Goal: Obtain resource: Download file/media

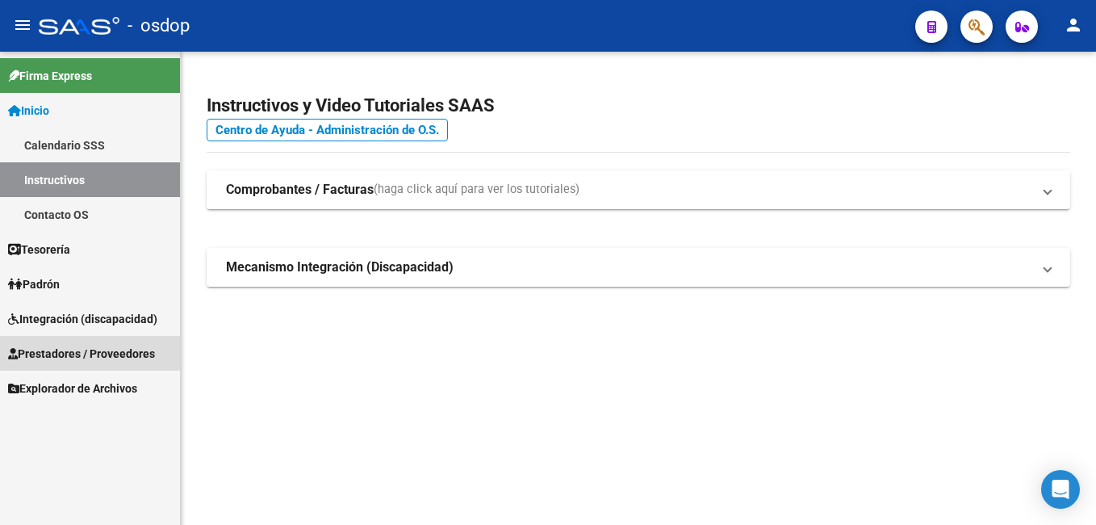
click at [127, 353] on span "Prestadores / Proveedores" at bounding box center [81, 354] width 147 height 18
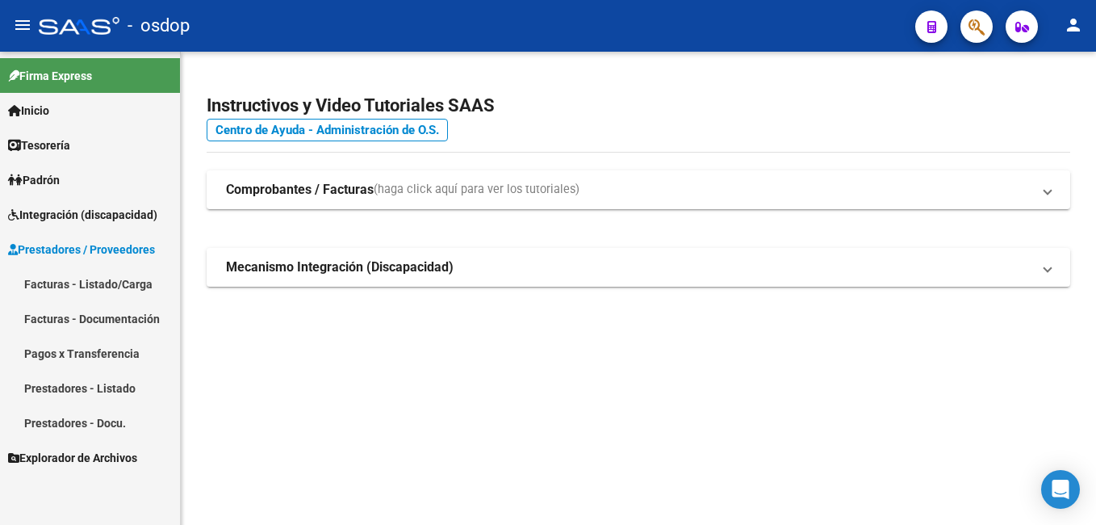
click at [104, 282] on link "Facturas - Listado/Carga" at bounding box center [90, 283] width 180 height 35
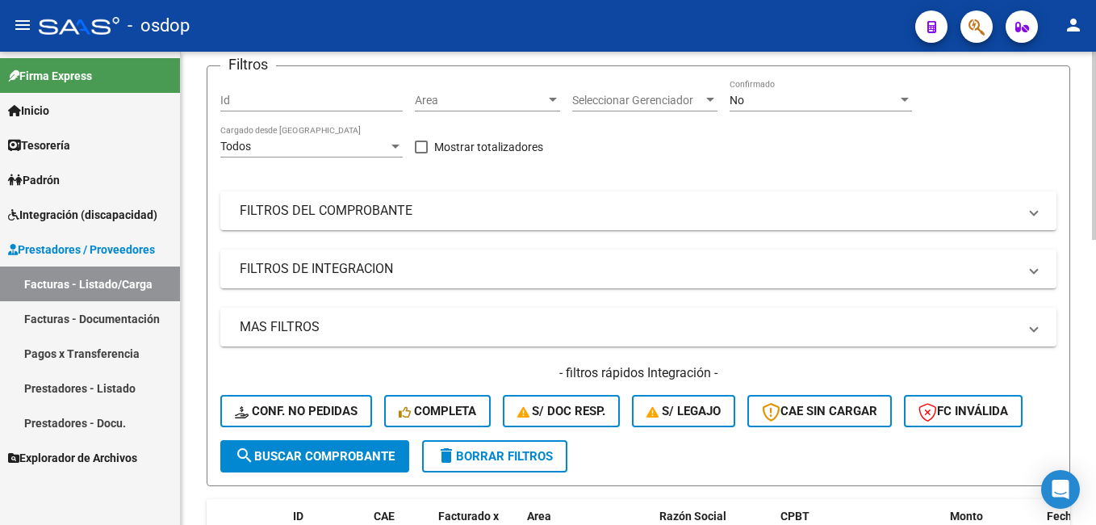
scroll to position [242, 0]
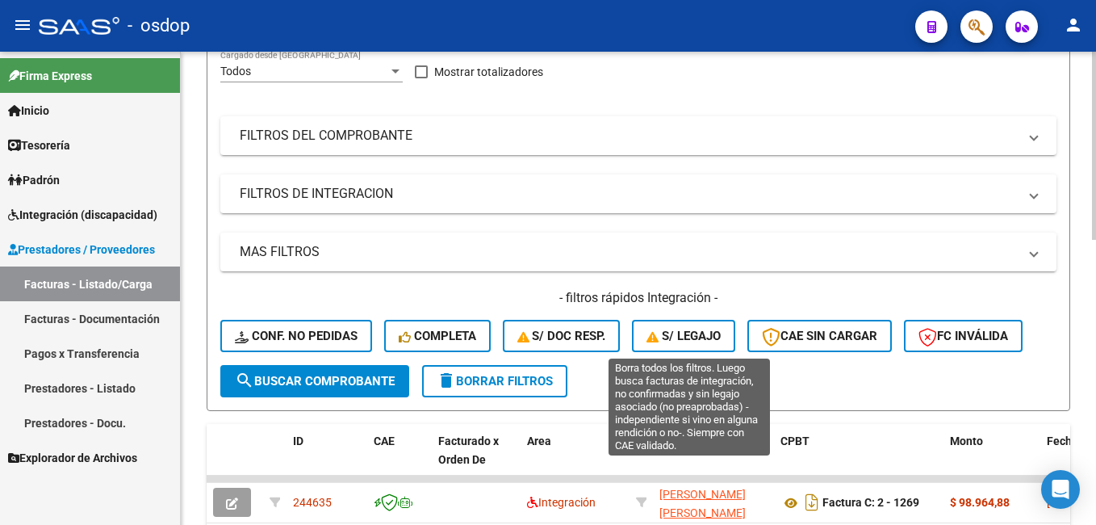
drag, startPoint x: 685, startPoint y: 327, endPoint x: 681, endPoint y: 406, distance: 79.2
click at [685, 328] on button "S/ legajo" at bounding box center [683, 336] width 103 height 32
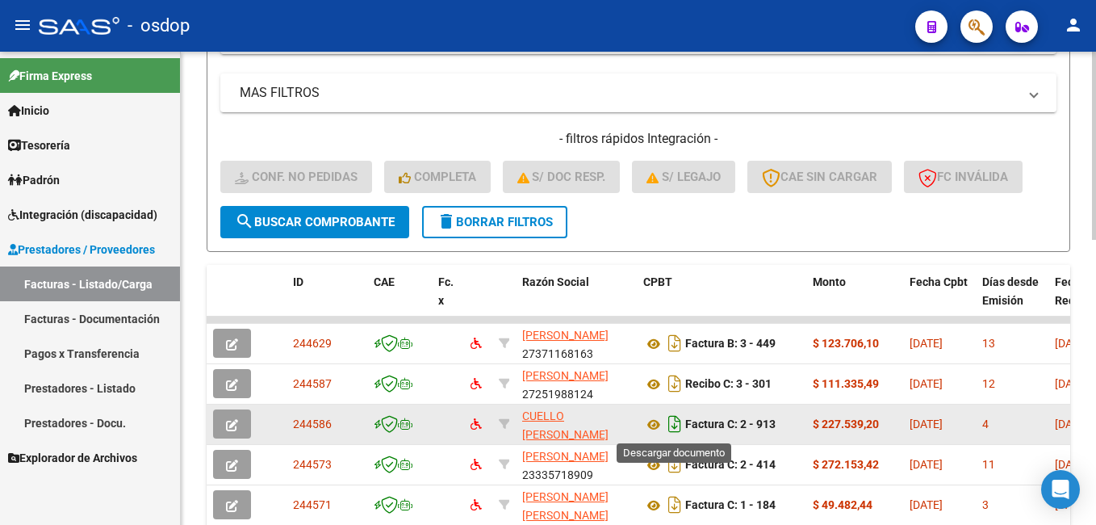
scroll to position [403, 0]
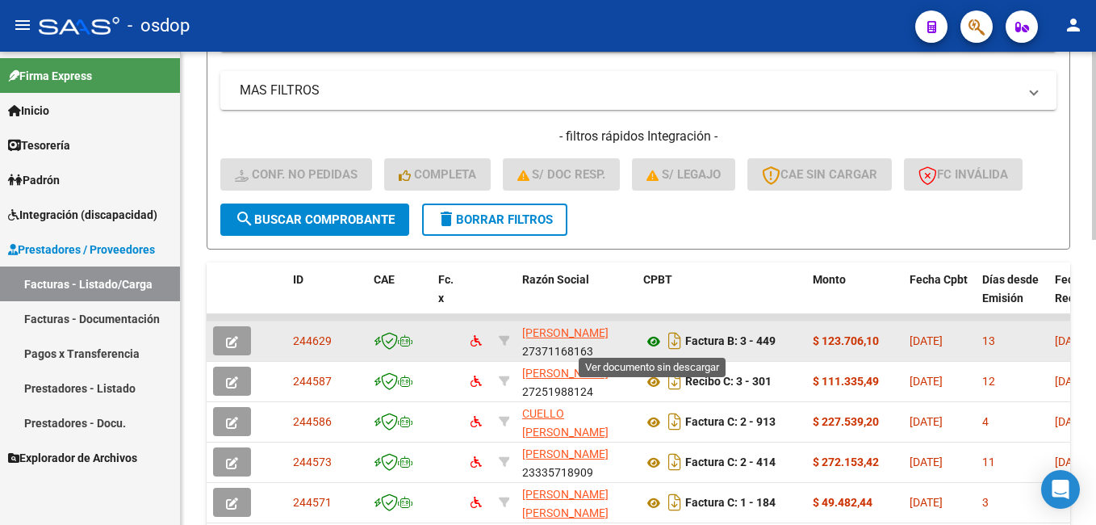
click at [654, 337] on icon at bounding box center [653, 341] width 21 height 19
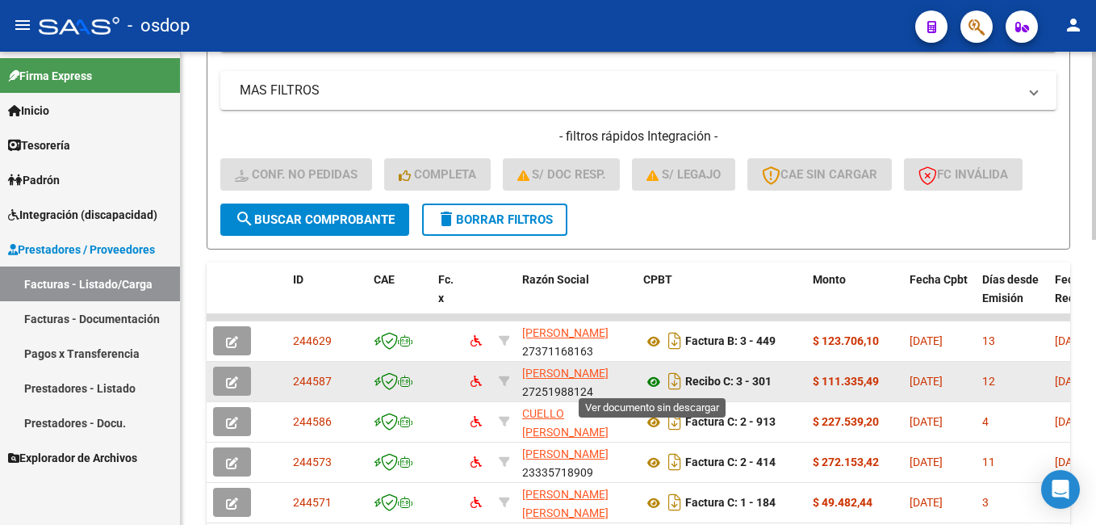
click at [657, 382] on icon at bounding box center [653, 381] width 21 height 19
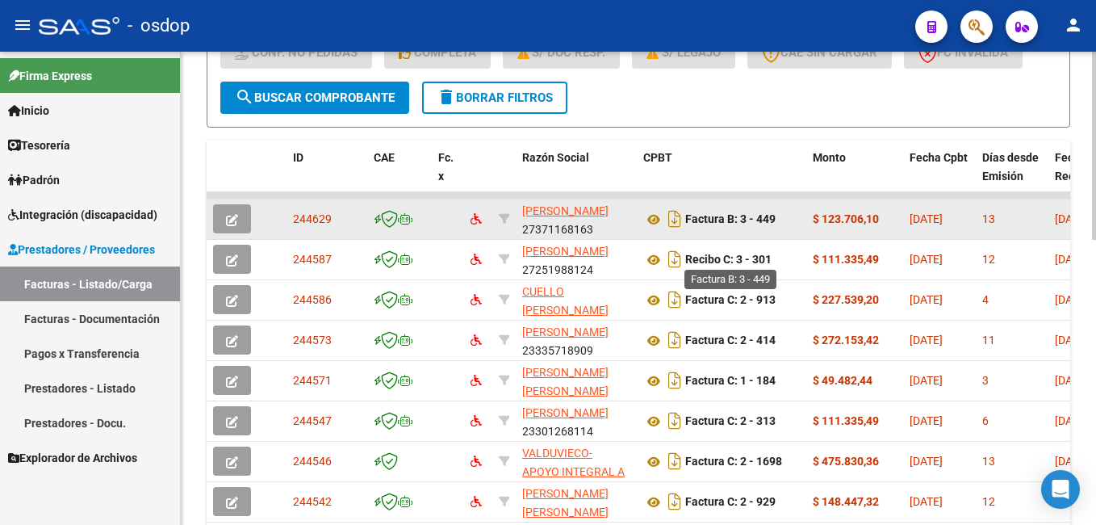
scroll to position [565, 0]
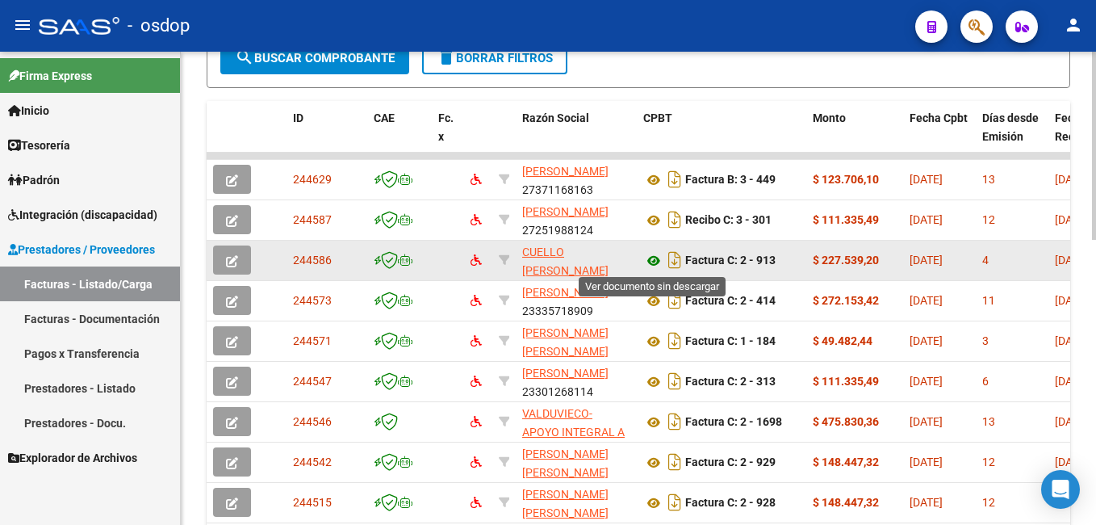
click at [654, 257] on icon at bounding box center [653, 260] width 21 height 19
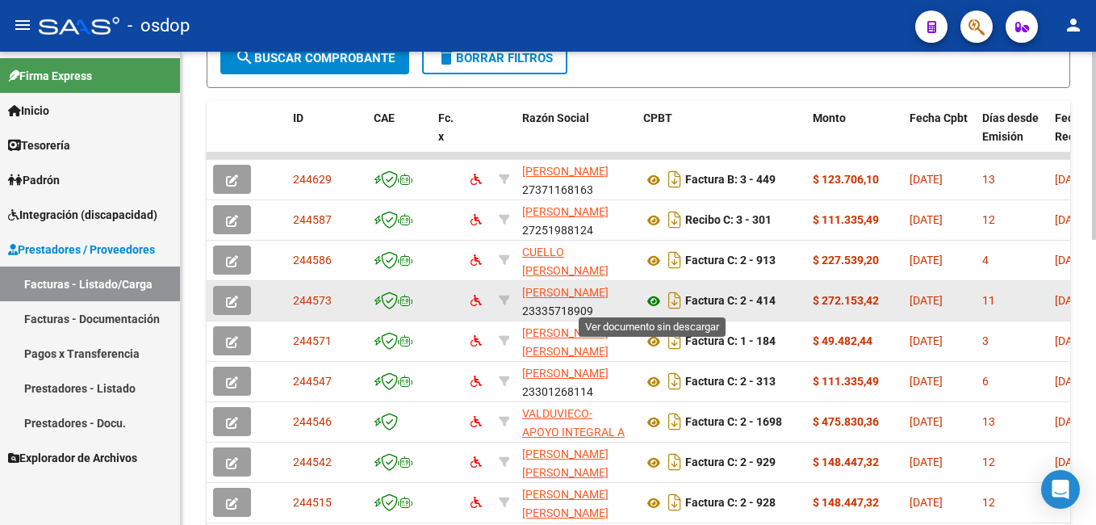
click at [653, 300] on icon at bounding box center [653, 300] width 21 height 19
click at [235, 292] on button "button" at bounding box center [232, 300] width 38 height 29
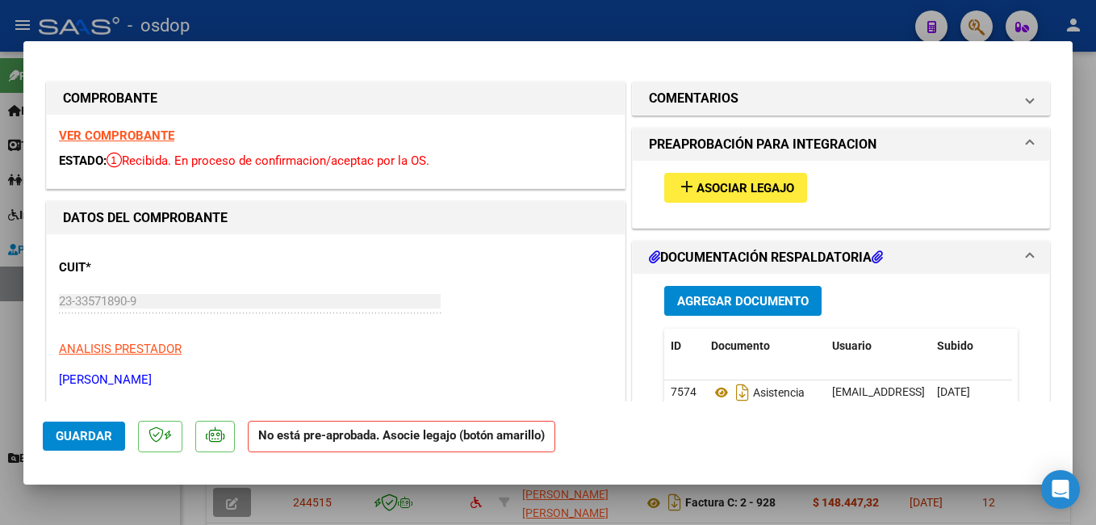
click at [705, 185] on span "Asociar Legajo" at bounding box center [745, 188] width 98 height 15
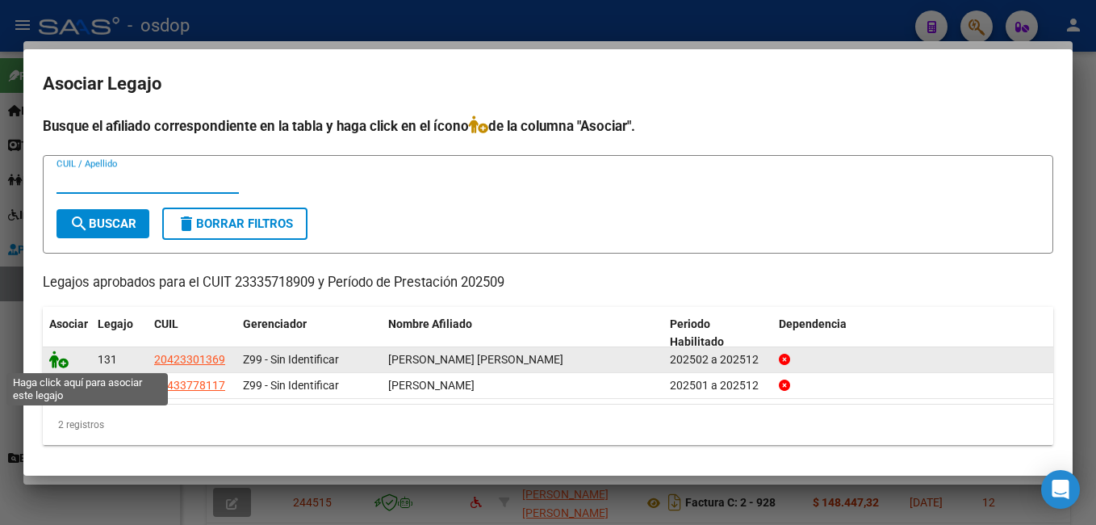
click at [59, 357] on icon at bounding box center [58, 359] width 19 height 18
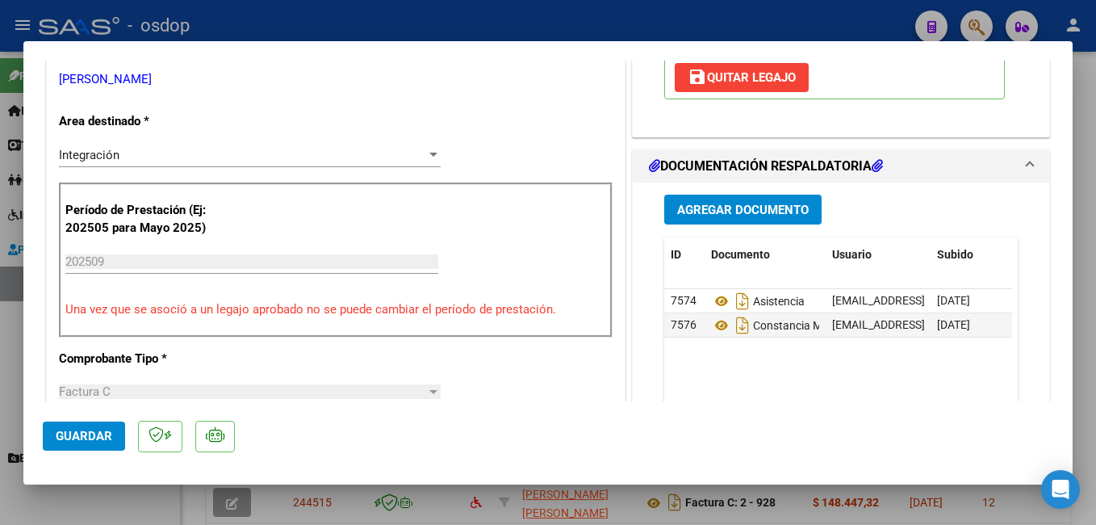
scroll to position [323, 0]
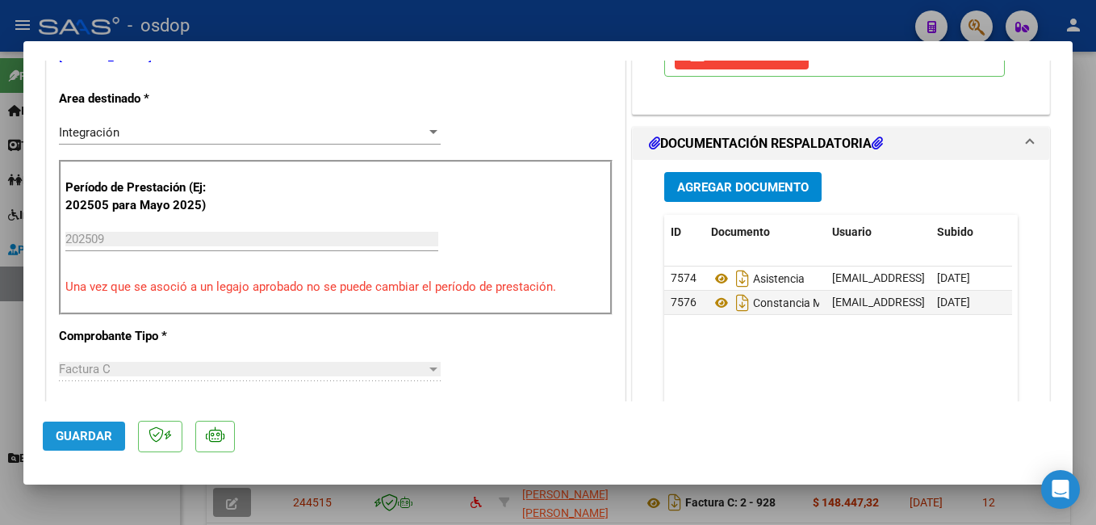
click at [90, 428] on span "Guardar" at bounding box center [84, 435] width 56 height 15
click at [506, 22] on div at bounding box center [548, 262] width 1096 height 525
type input "$ 0,00"
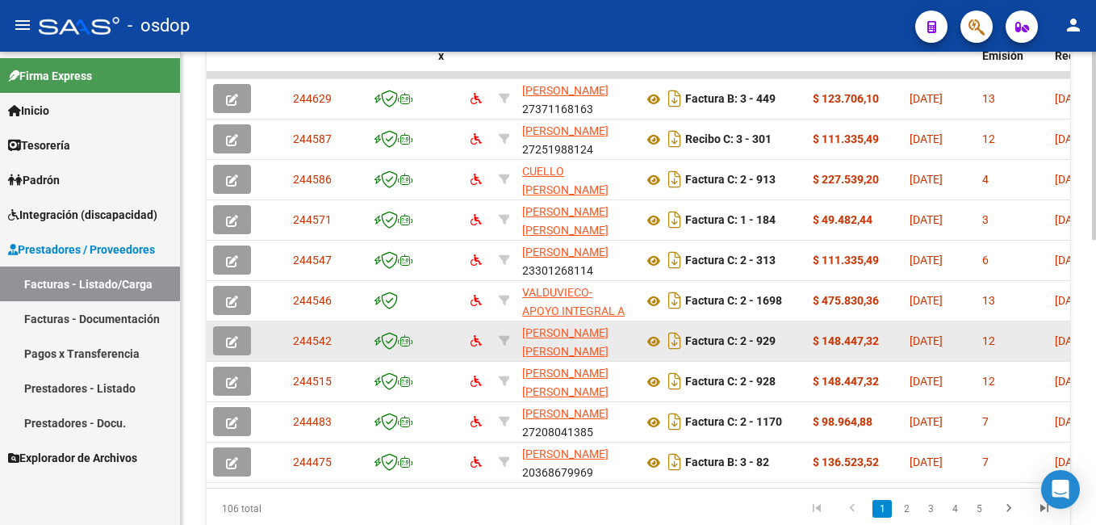
scroll to position [714, 0]
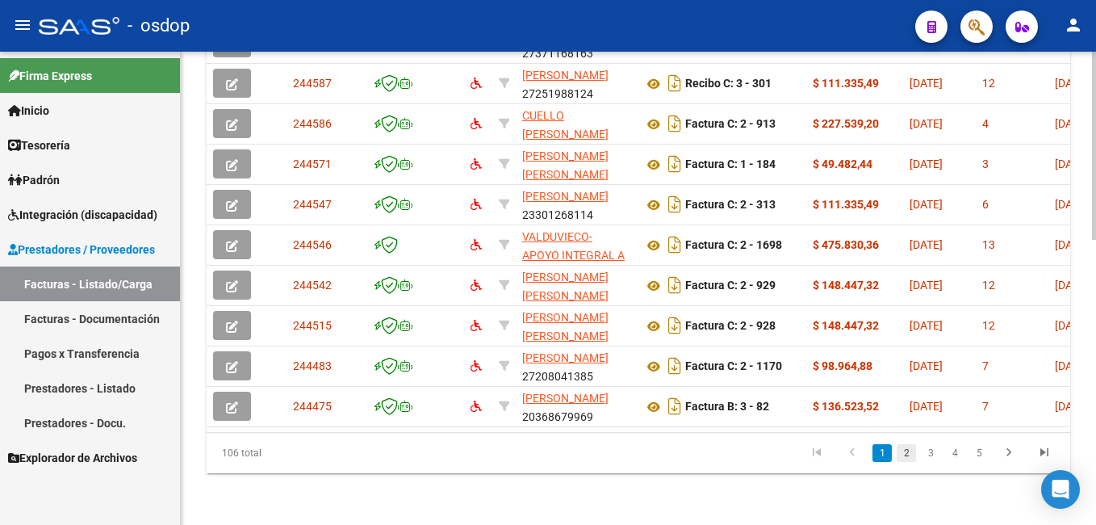
click at [903, 450] on link "2" at bounding box center [906, 453] width 19 height 18
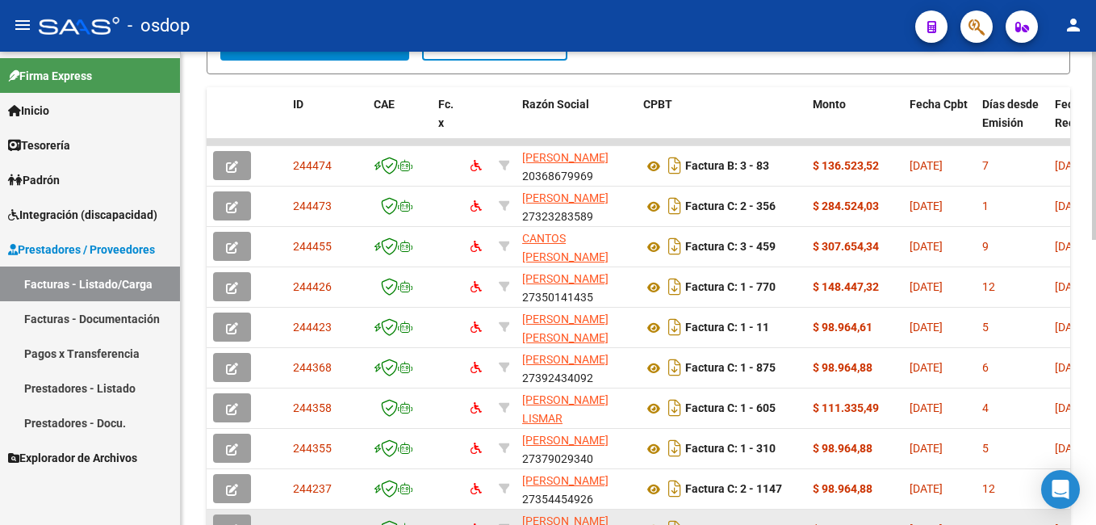
scroll to position [553, 0]
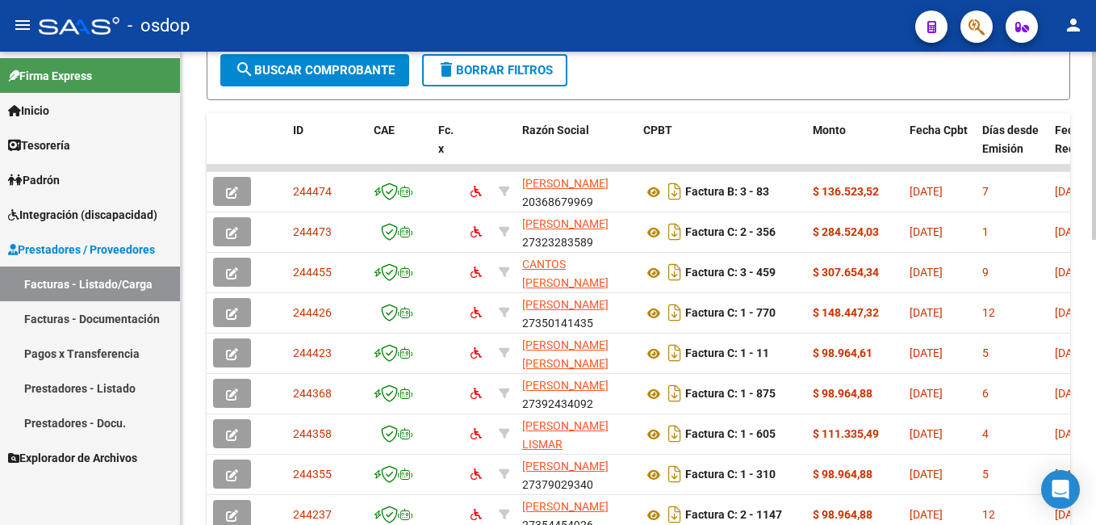
click at [508, 66] on span "delete Borrar Filtros" at bounding box center [495, 70] width 116 height 15
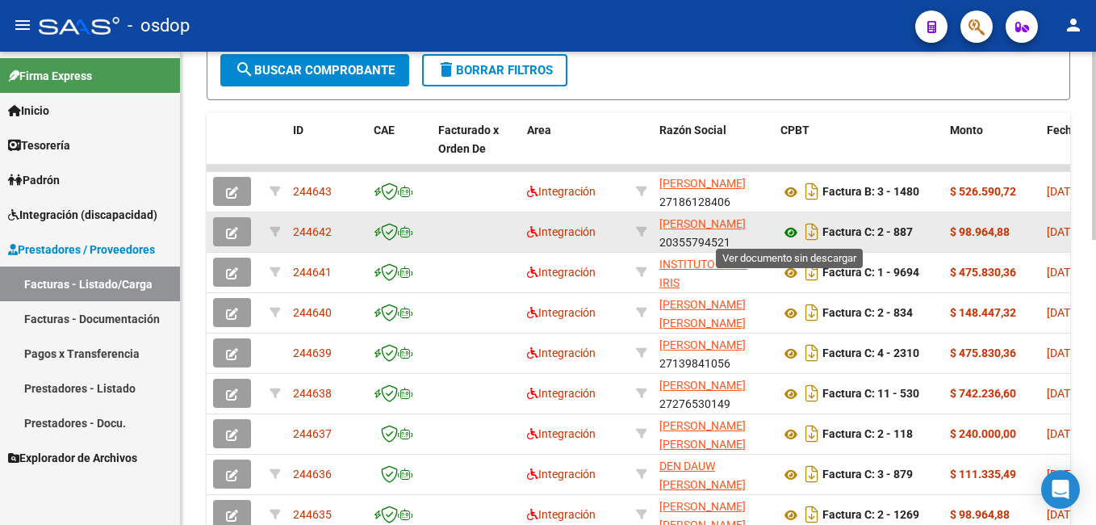
click at [791, 232] on icon at bounding box center [790, 232] width 21 height 19
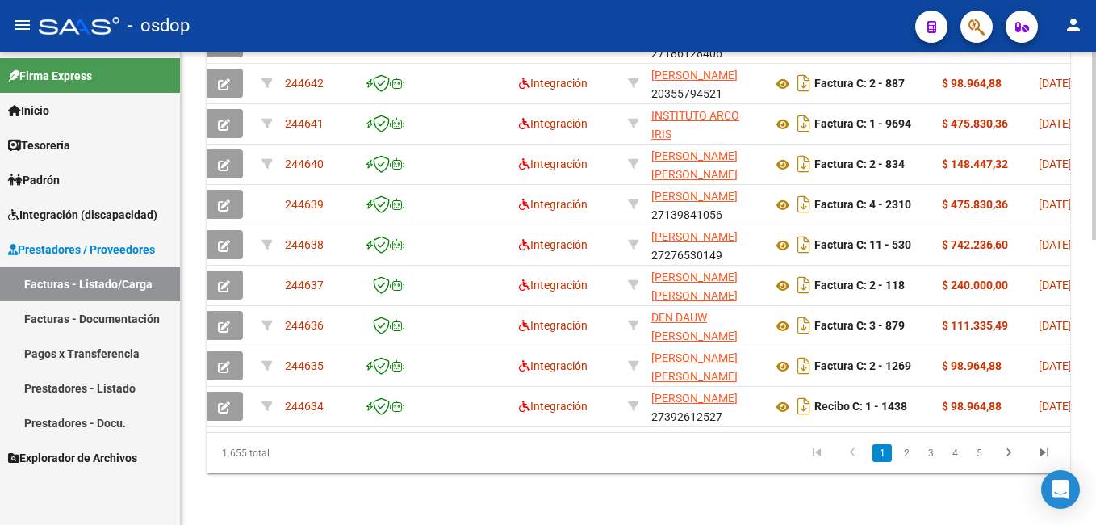
scroll to position [0, 0]
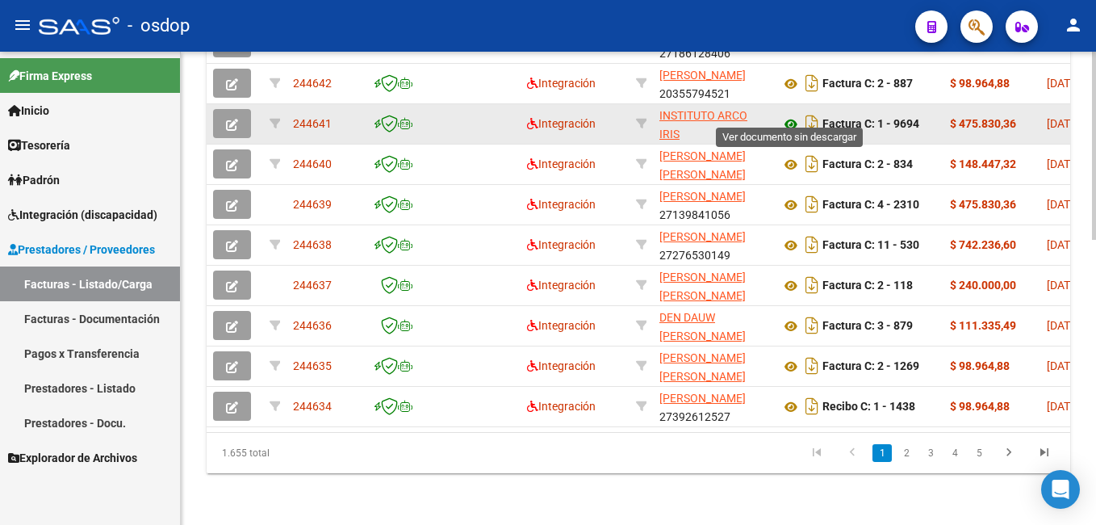
click at [788, 115] on icon at bounding box center [790, 124] width 21 height 19
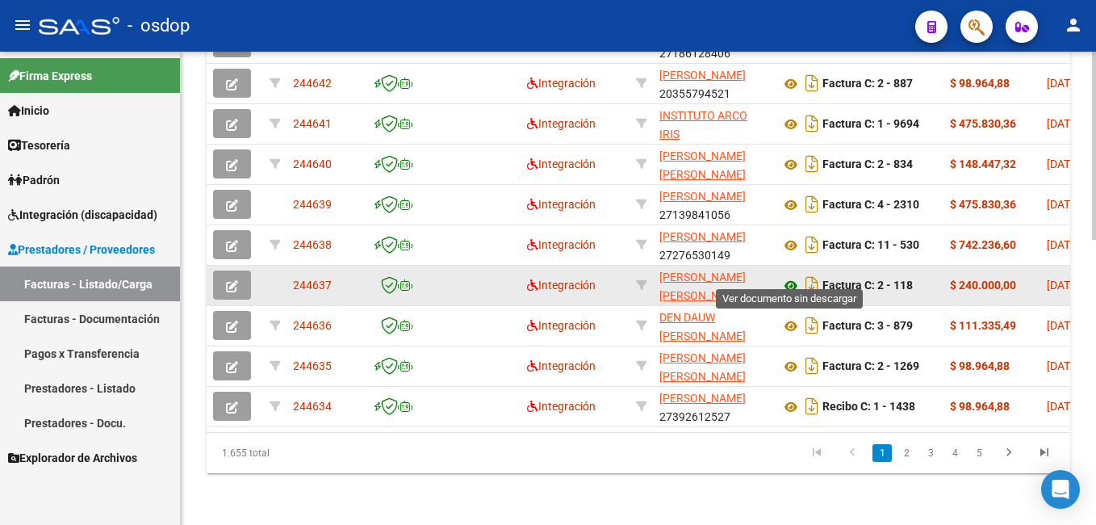
click at [793, 276] on icon at bounding box center [790, 285] width 21 height 19
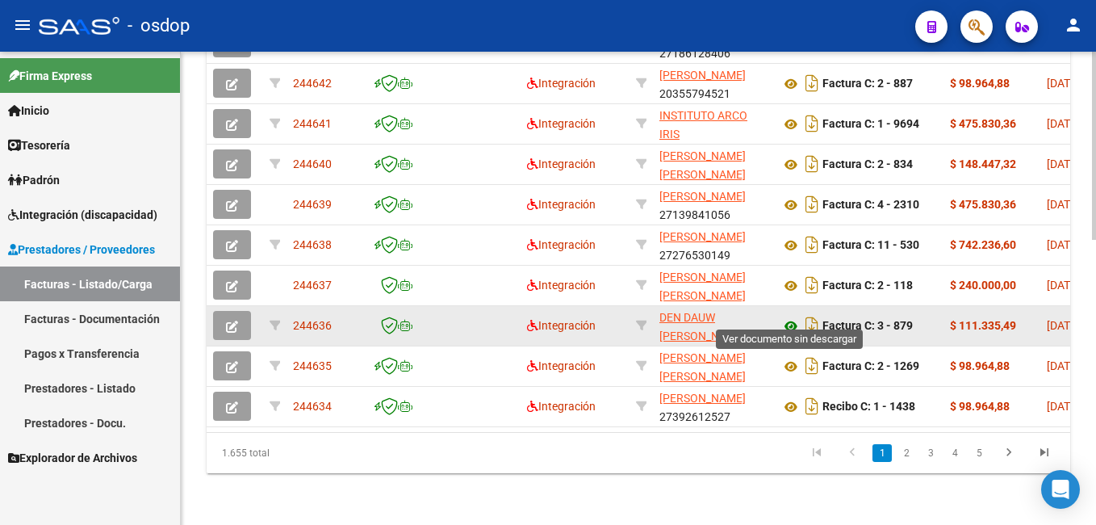
click at [789, 316] on icon at bounding box center [790, 325] width 21 height 19
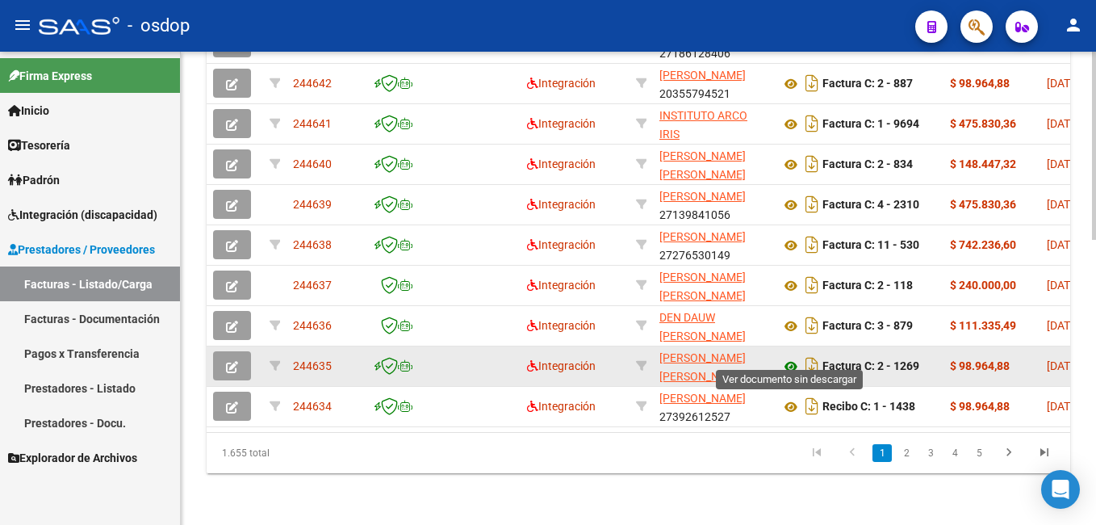
click at [790, 357] on icon at bounding box center [790, 366] width 21 height 19
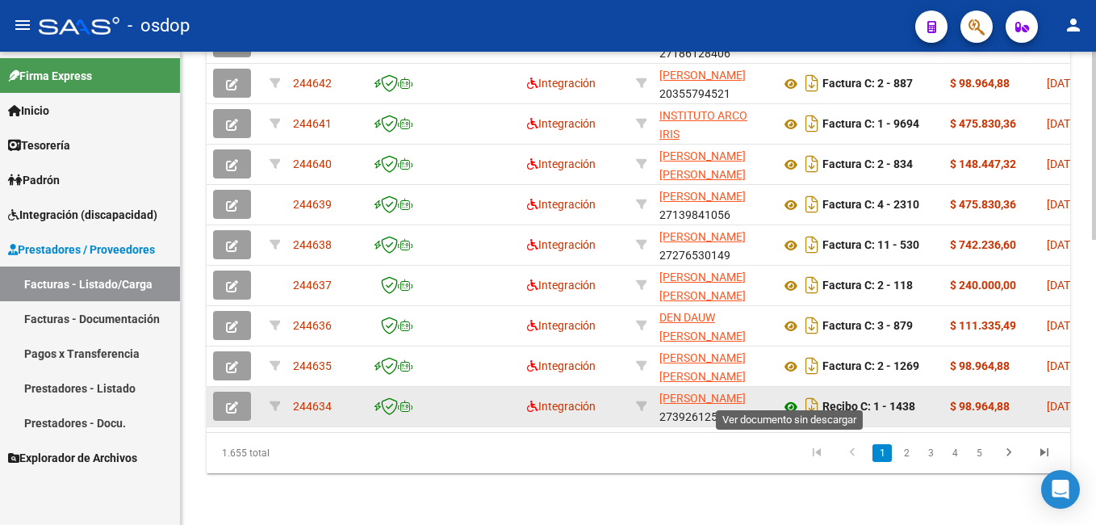
click at [789, 397] on icon at bounding box center [790, 406] width 21 height 19
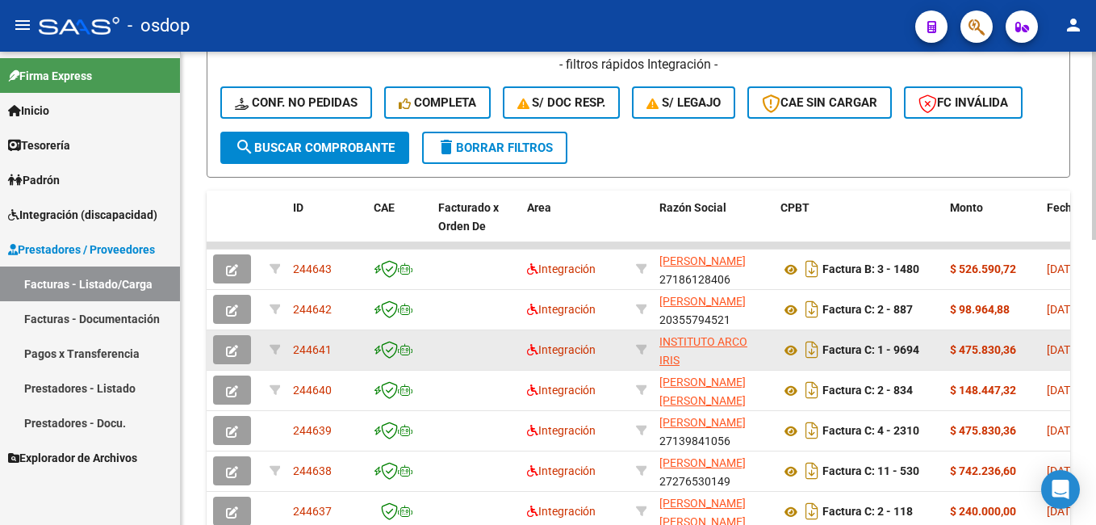
scroll to position [472, 0]
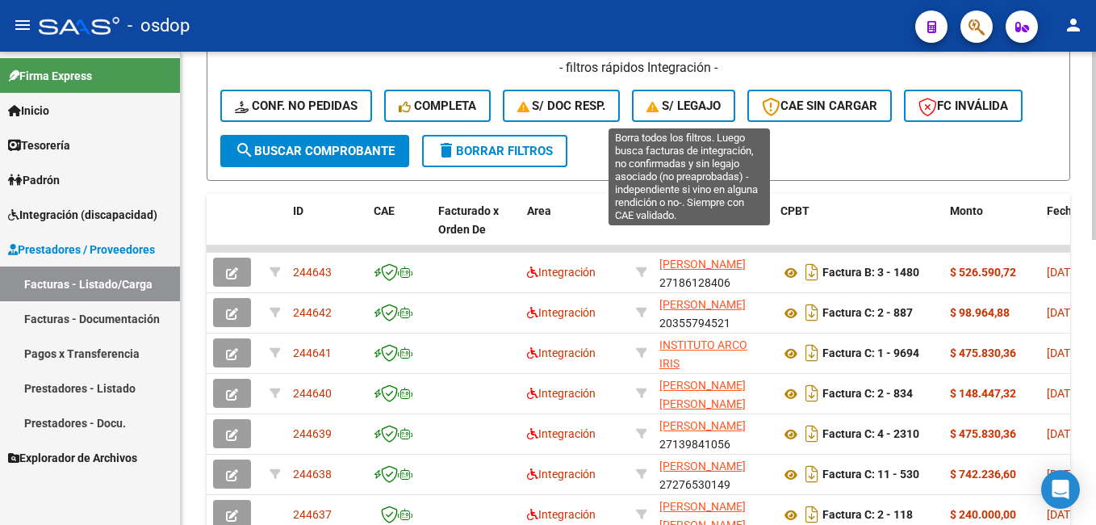
click at [679, 98] on span "S/ legajo" at bounding box center [683, 105] width 74 height 15
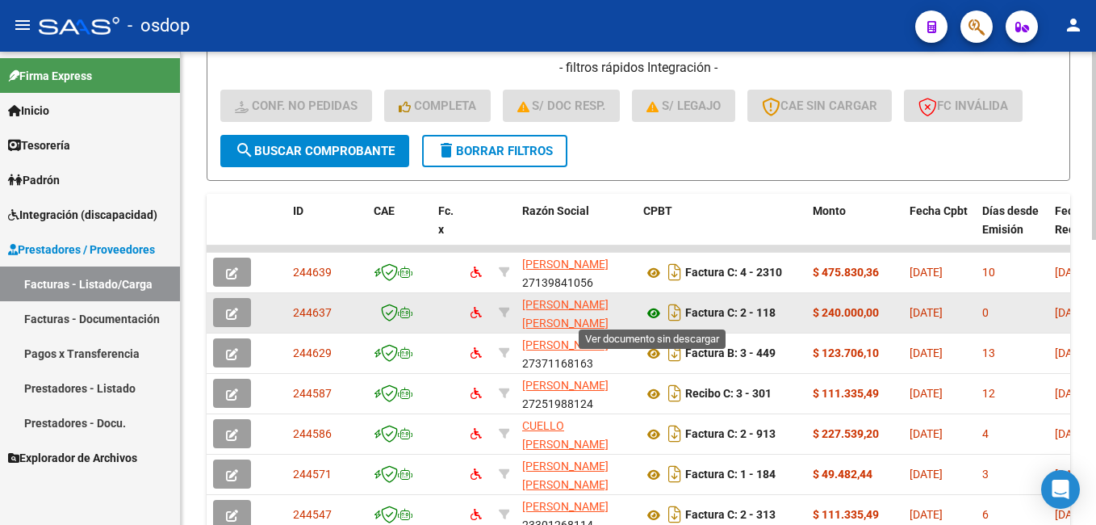
click at [656, 312] on icon at bounding box center [653, 312] width 21 height 19
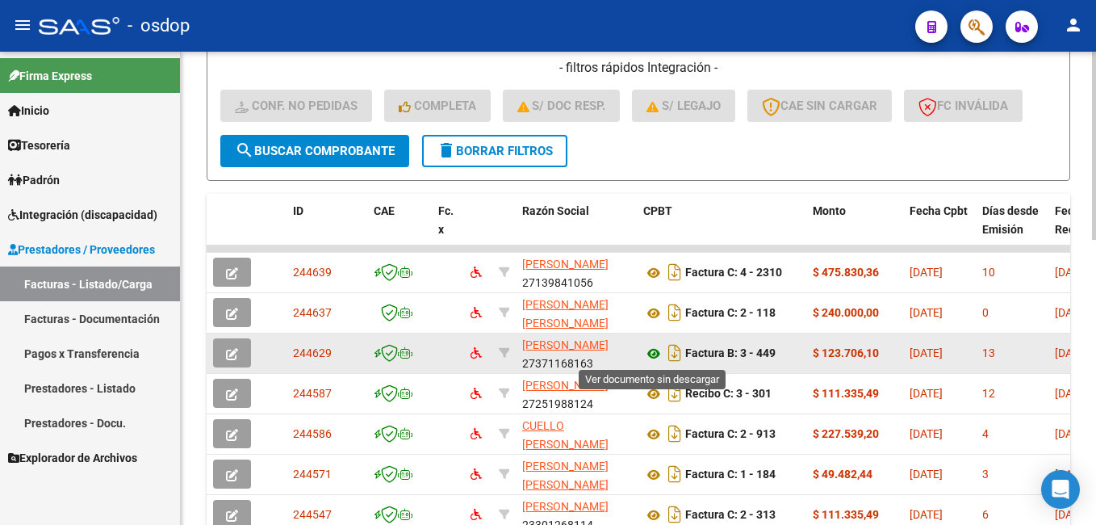
click at [654, 351] on icon at bounding box center [653, 353] width 21 height 19
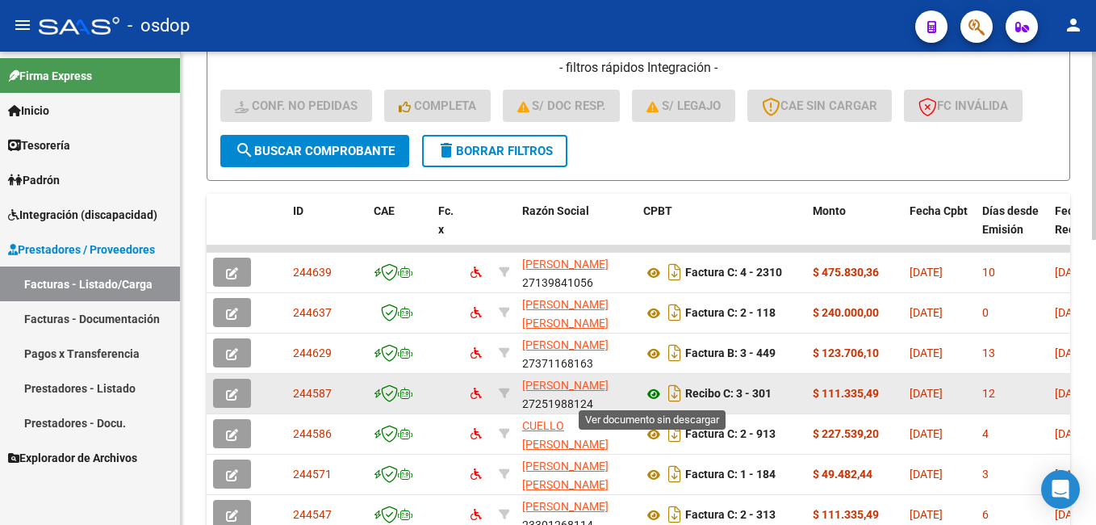
click at [653, 395] on icon at bounding box center [653, 393] width 21 height 19
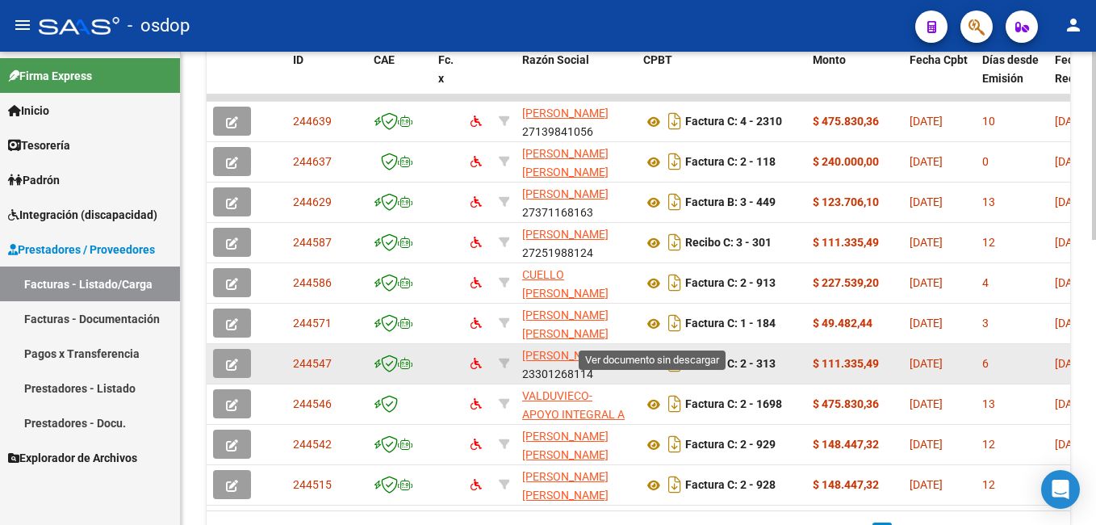
scroll to position [633, 0]
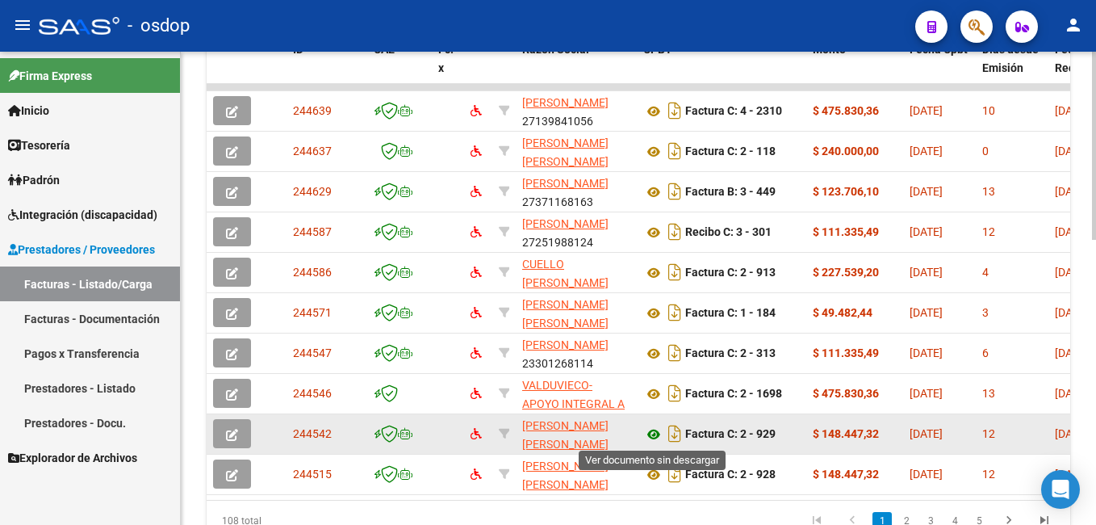
click at [654, 437] on icon at bounding box center [653, 433] width 21 height 19
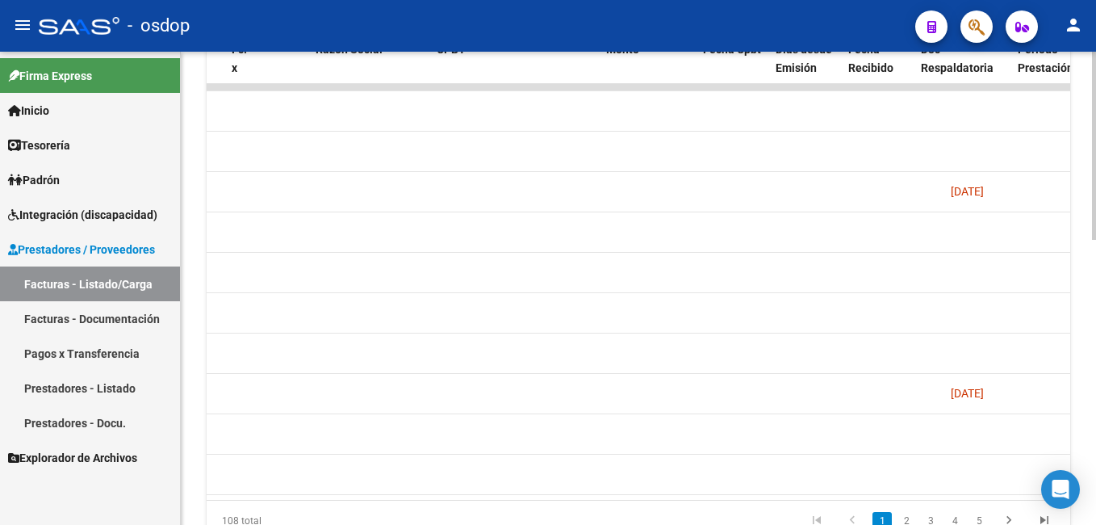
scroll to position [0, 0]
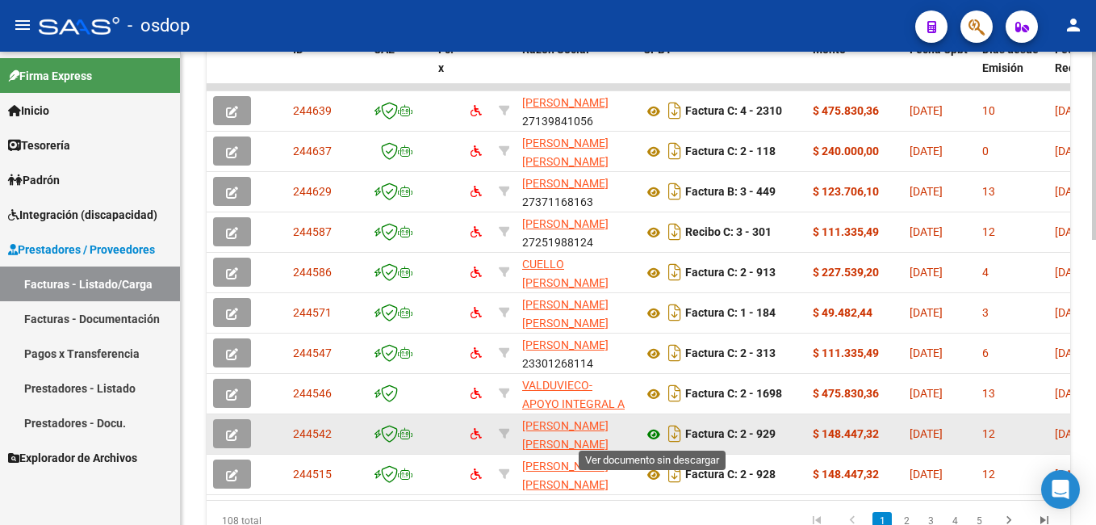
click at [650, 432] on icon at bounding box center [653, 433] width 21 height 19
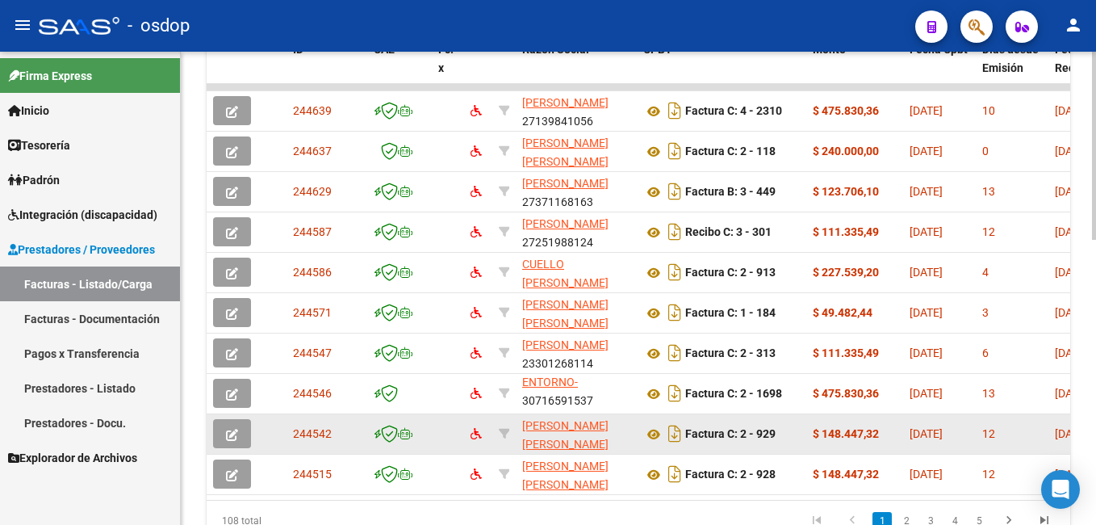
scroll to position [714, 0]
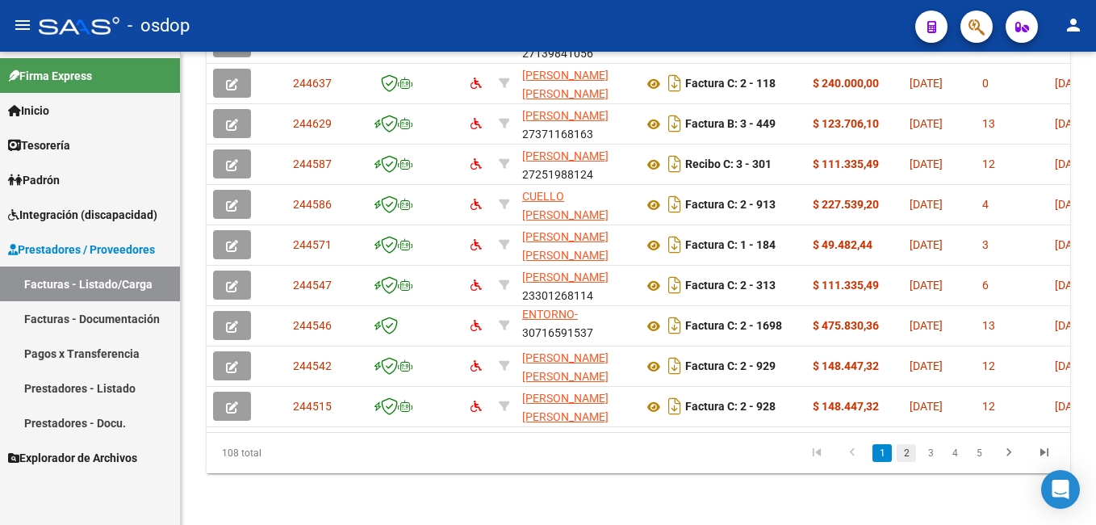
click at [903, 454] on link "2" at bounding box center [906, 453] width 19 height 18
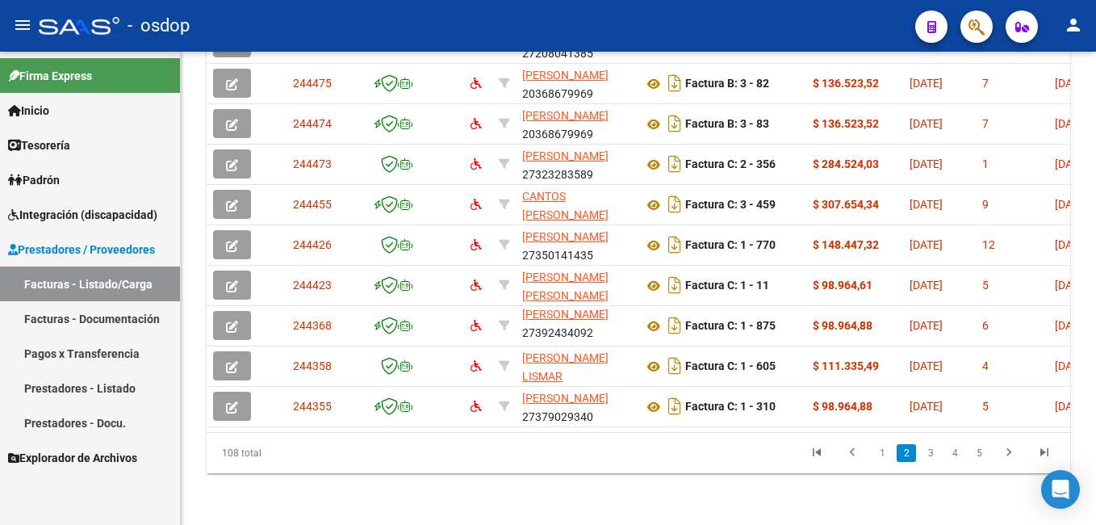
scroll to position [21, 0]
click at [1039, 449] on icon "go to last page" at bounding box center [1044, 454] width 21 height 19
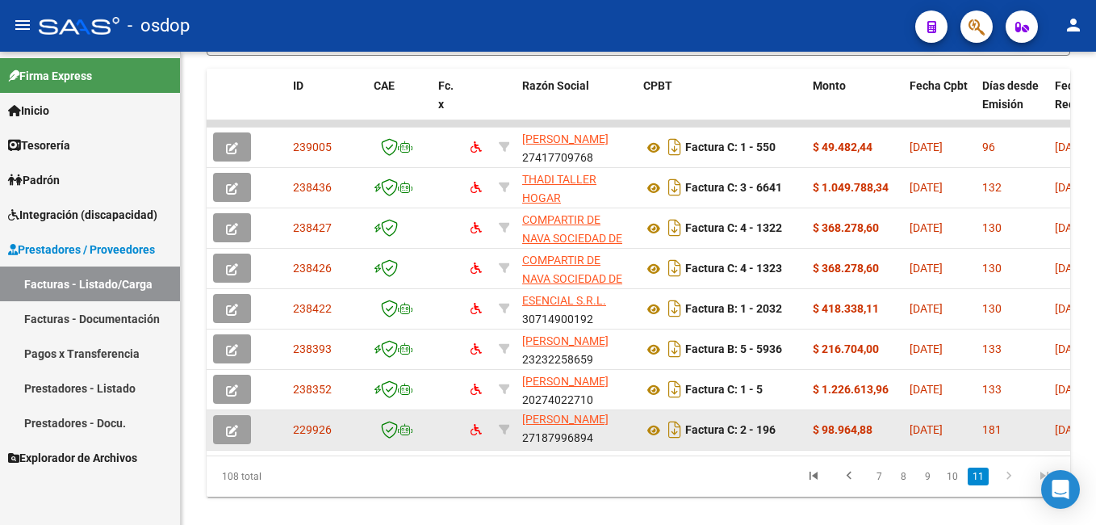
scroll to position [633, 0]
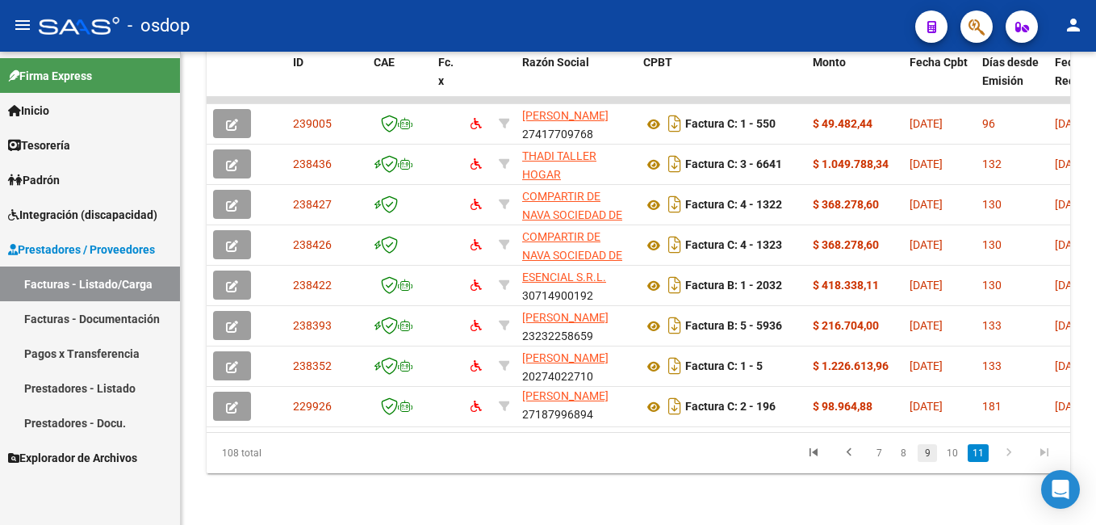
click at [926, 454] on link "9" at bounding box center [927, 453] width 19 height 18
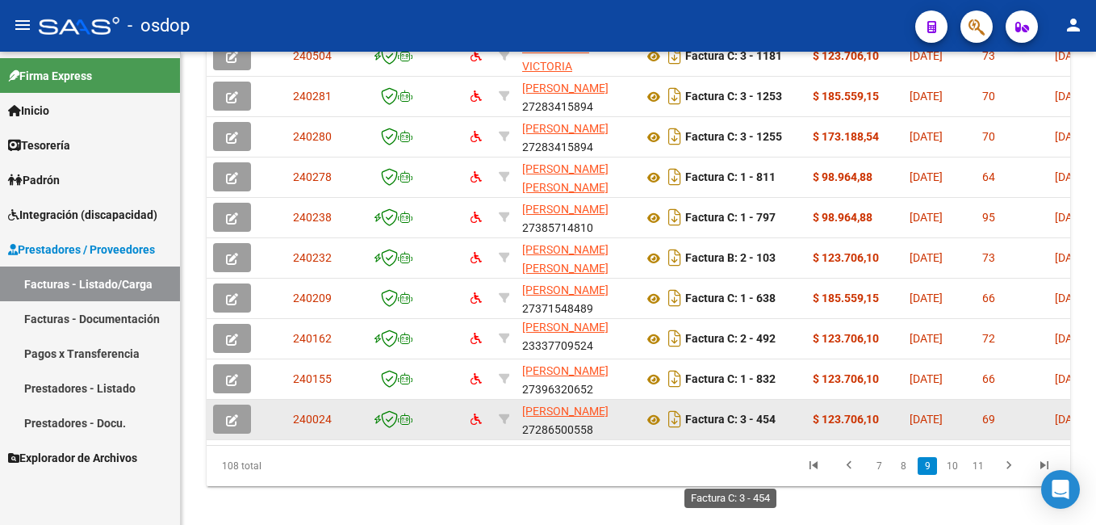
scroll to position [714, 0]
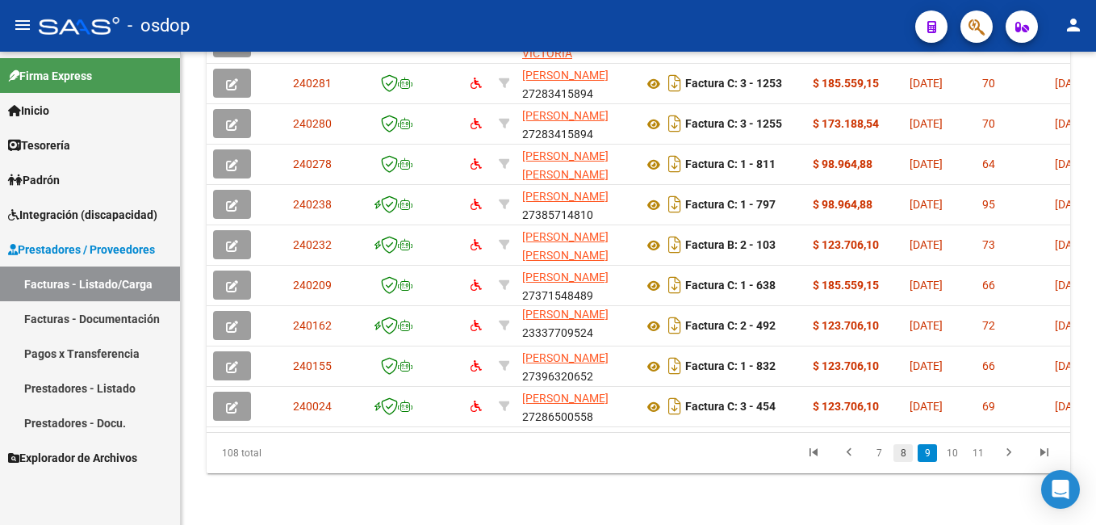
click at [903, 451] on link "8" at bounding box center [902, 453] width 19 height 18
